Goal: Task Accomplishment & Management: Use online tool/utility

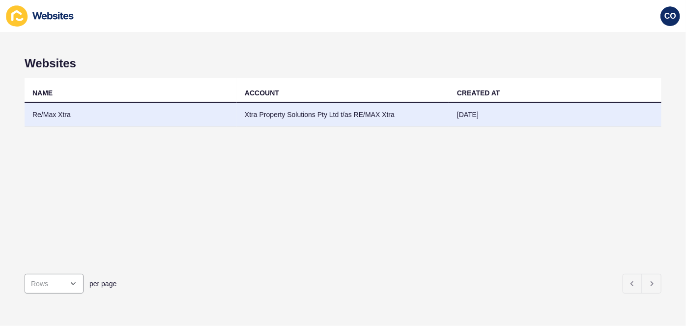
click at [51, 113] on td "Re/Max Xtra" at bounding box center [131, 115] width 212 height 24
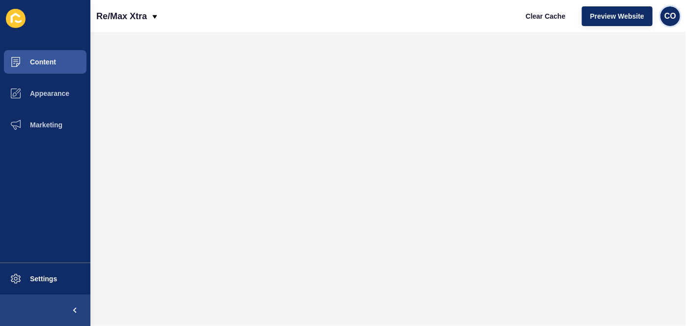
click at [662, 19] on div "CO" at bounding box center [670, 16] width 20 height 20
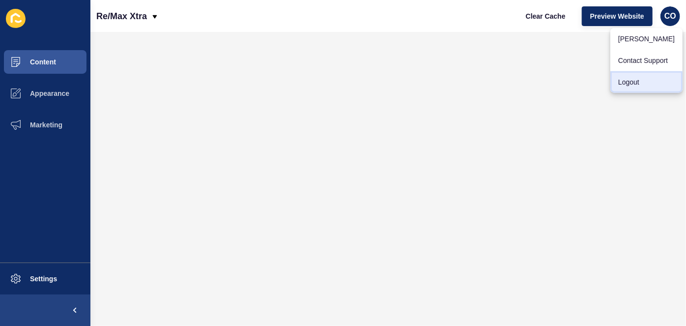
click at [630, 81] on link "Logout" at bounding box center [646, 82] width 72 height 22
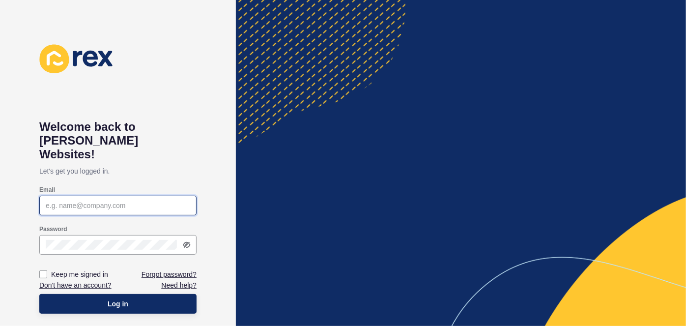
click at [110, 200] on input "Email" at bounding box center [118, 205] width 144 height 10
paste input "christian.oliveros@rexsoftware.com.au"
type input "christian.oliveros@rexsoftware.com.au"
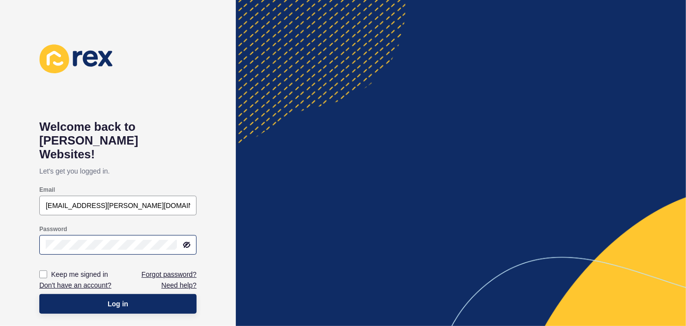
click at [99, 236] on div at bounding box center [117, 245] width 157 height 20
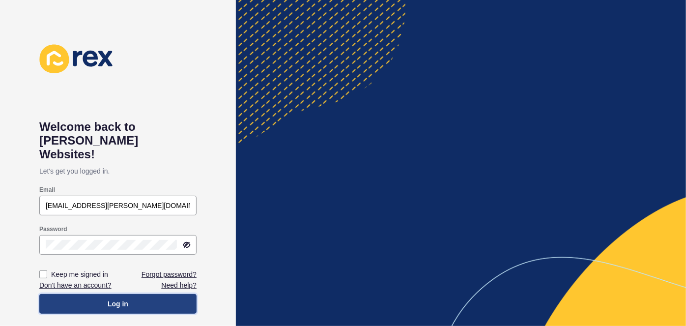
click at [133, 294] on button "Log in" at bounding box center [117, 304] width 157 height 20
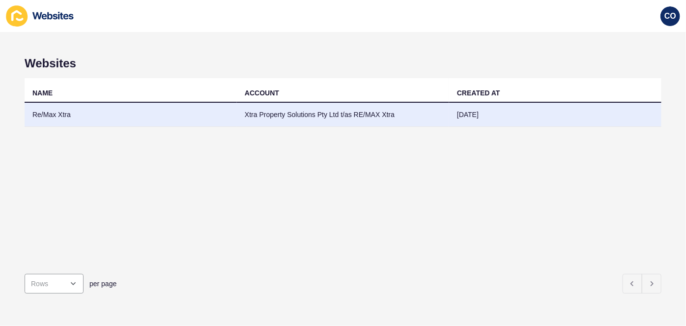
click at [61, 113] on td "Re/Max Xtra" at bounding box center [131, 115] width 212 height 24
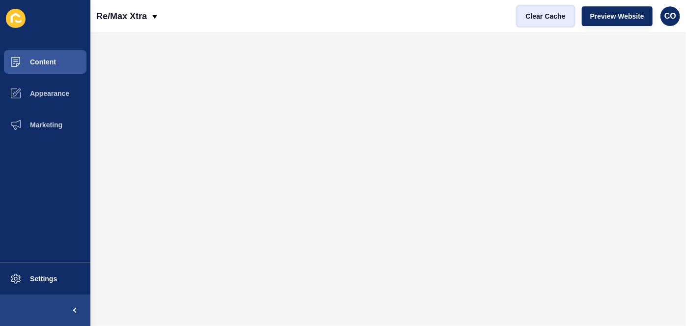
click at [545, 15] on span "Clear Cache" at bounding box center [546, 16] width 40 height 10
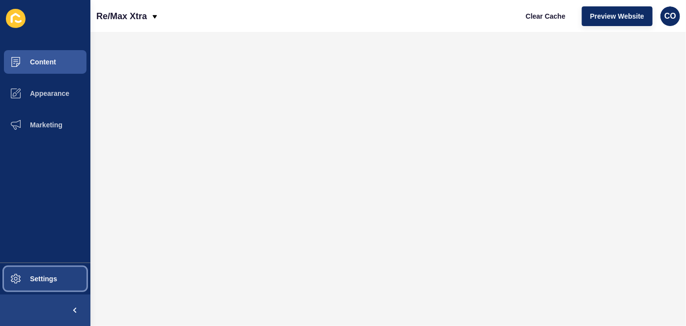
click at [47, 283] on button "Settings" at bounding box center [45, 278] width 90 height 31
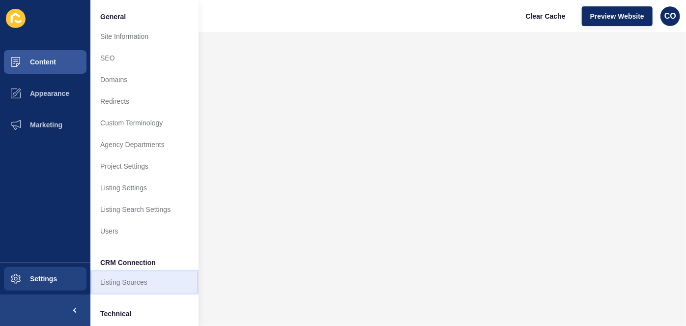
click at [140, 283] on link "Listing Sources" at bounding box center [144, 282] width 108 height 22
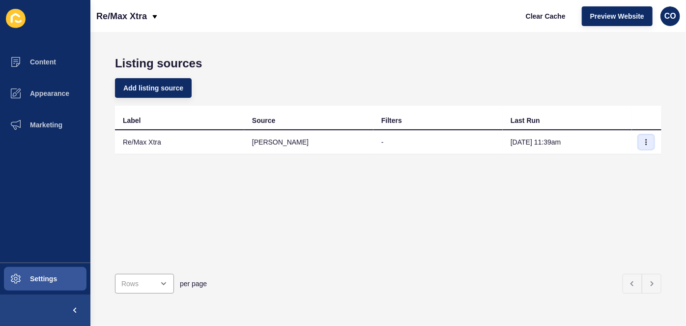
click at [643, 142] on icon "button" at bounding box center [646, 142] width 6 height 6
click at [611, 160] on link "Sync now" at bounding box center [612, 161] width 69 height 22
click at [643, 141] on icon "button" at bounding box center [646, 142] width 6 height 6
click at [610, 160] on link "Sync now" at bounding box center [612, 161] width 69 height 22
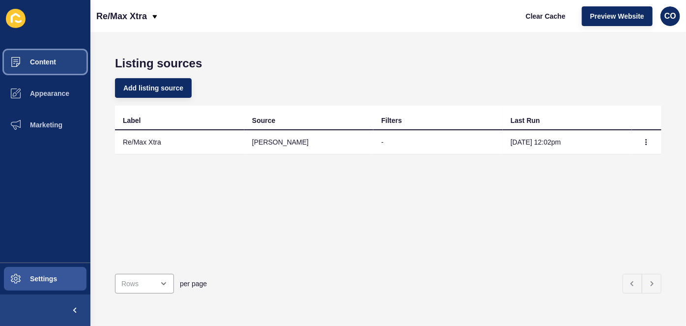
click at [52, 68] on button "Content" at bounding box center [45, 61] width 90 height 31
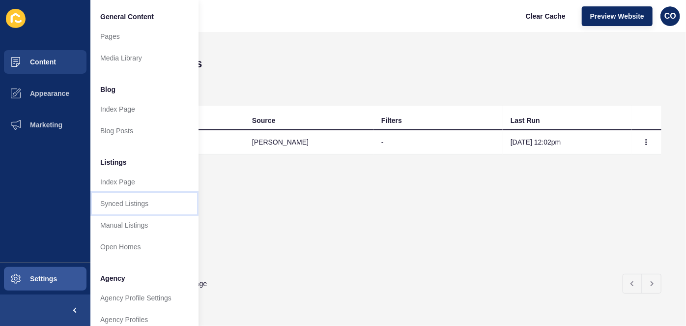
drag, startPoint x: 151, startPoint y: 208, endPoint x: 146, endPoint y: 207, distance: 4.9
click at [150, 207] on link "Synced Listings" at bounding box center [144, 204] width 108 height 22
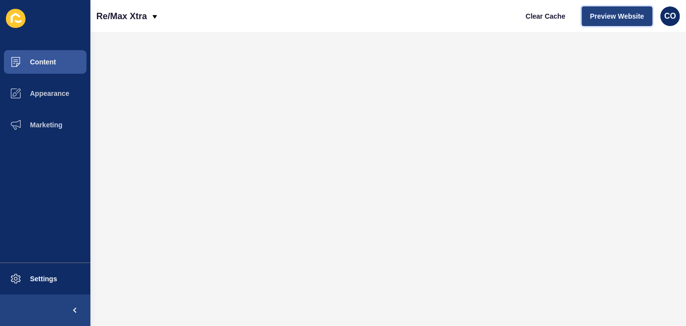
click at [617, 15] on span "Preview Website" at bounding box center [617, 16] width 54 height 10
